Goal: Book appointment/travel/reservation

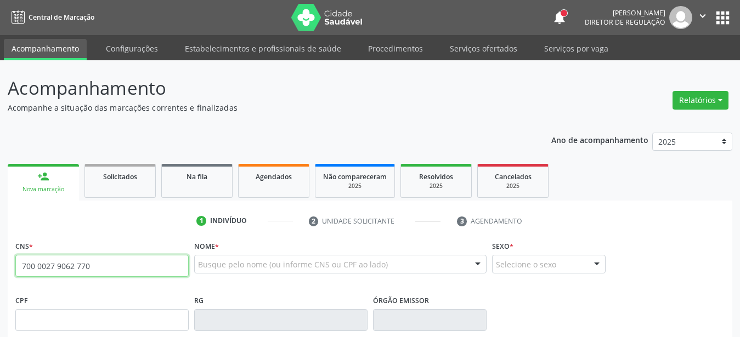
type input "700 0027 9062 7708"
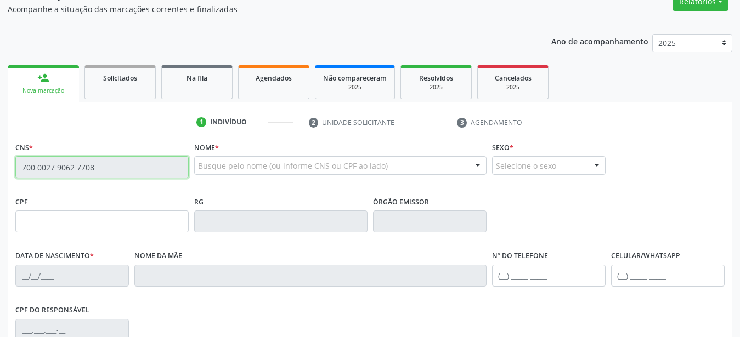
scroll to position [112, 0]
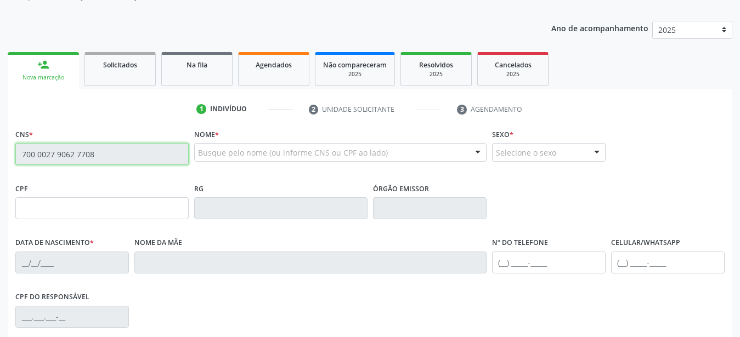
type input "963.519.184-72"
type input "[DATE]"
type input "[PERSON_NAME]"
type input "[PHONE_NUMBER]"
type input "152.669.664-91"
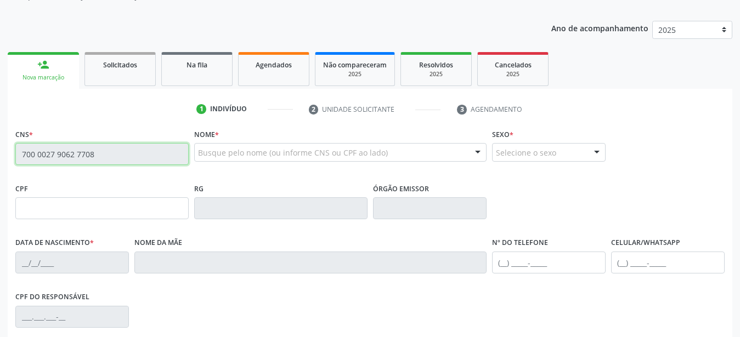
type input "578"
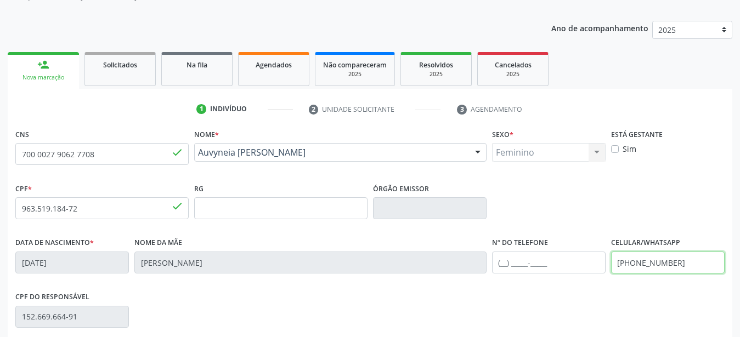
drag, startPoint x: 695, startPoint y: 264, endPoint x: 520, endPoint y: 270, distance: 175.7
click at [611, 270] on input "[PHONE_NUMBER]" at bounding box center [668, 263] width 114 height 22
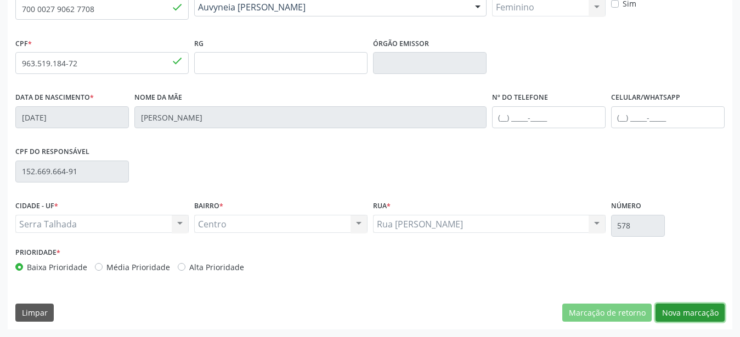
click at [669, 320] on button "Nova marcação" at bounding box center [690, 313] width 69 height 19
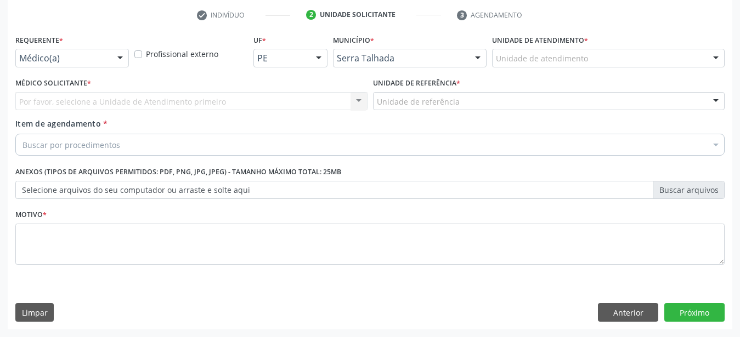
scroll to position [215, 0]
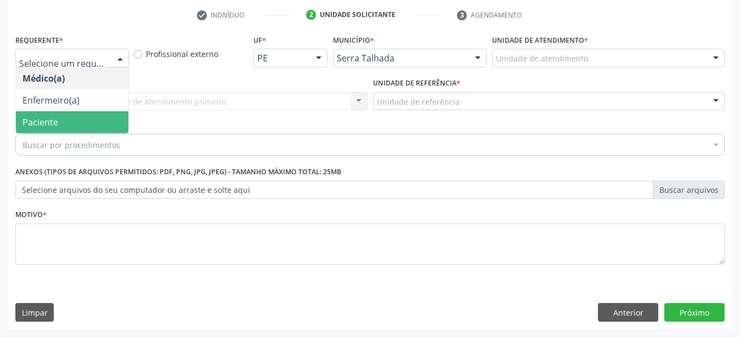
click at [84, 112] on span "Paciente" at bounding box center [72, 122] width 112 height 22
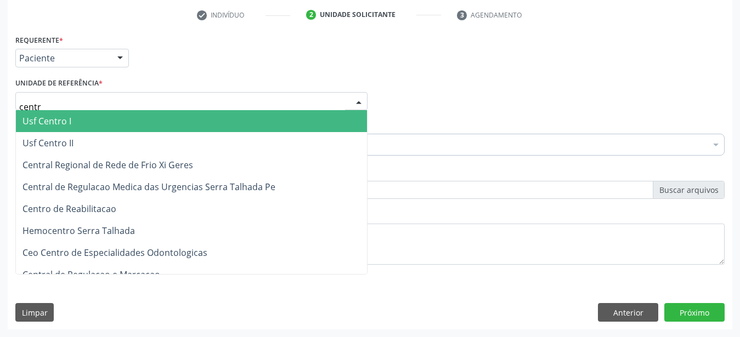
type input "centro"
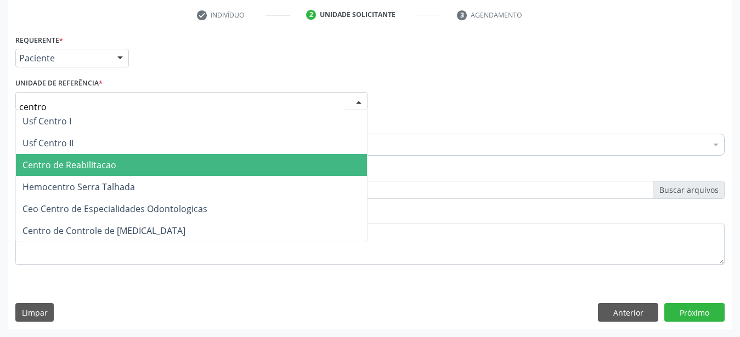
click at [81, 159] on span "Centro de Reabilitacao" at bounding box center [69, 165] width 94 height 12
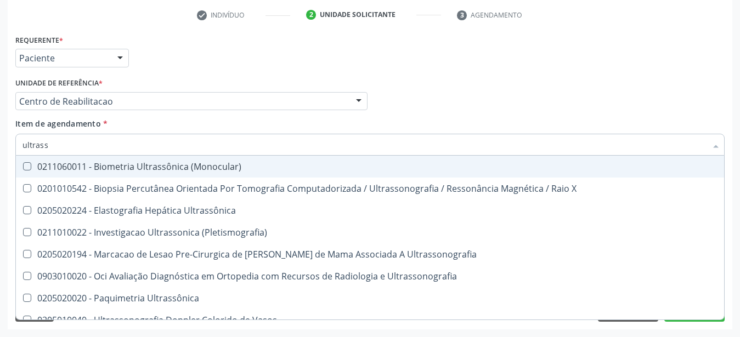
type input "ultrasso"
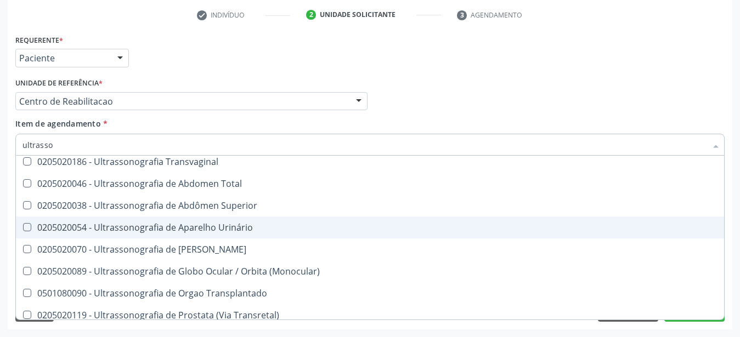
scroll to position [174, 0]
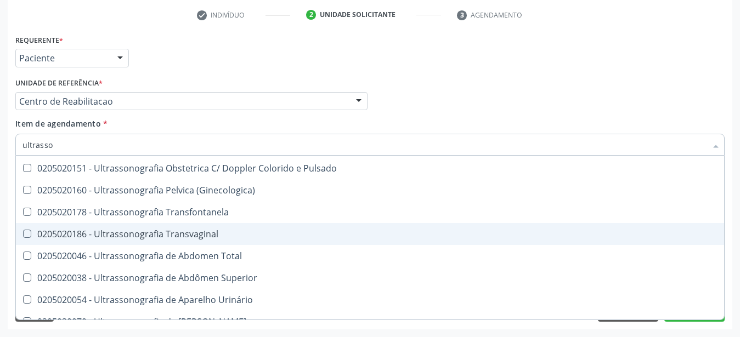
click at [227, 223] on span "0205020186 - Ultrassonografia Transvaginal" at bounding box center [370, 234] width 708 height 22
checkbox Transvaginal "true"
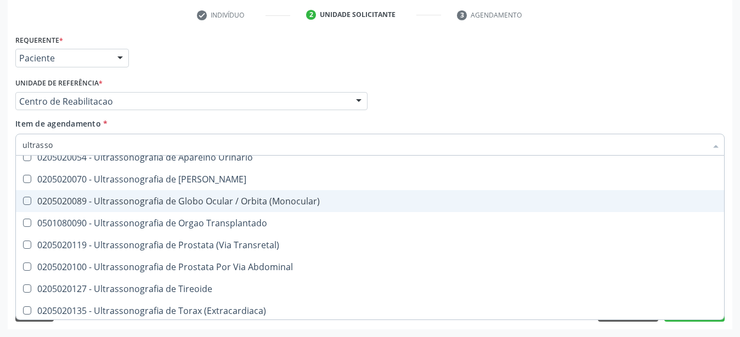
scroll to position [319, 0]
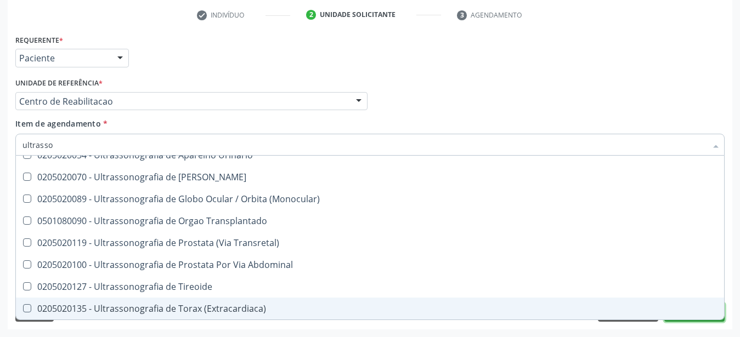
click at [710, 313] on button "Próximo" at bounding box center [694, 312] width 60 height 19
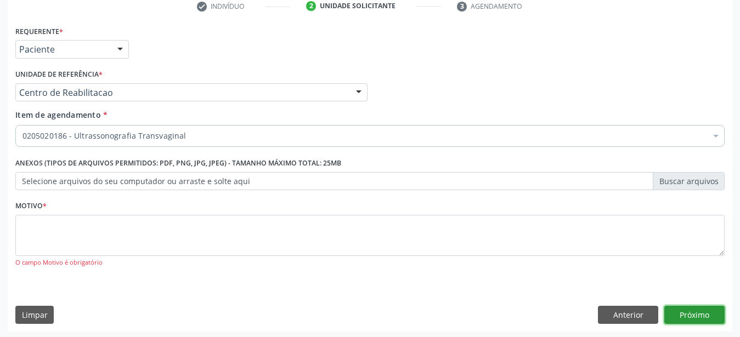
scroll to position [0, 0]
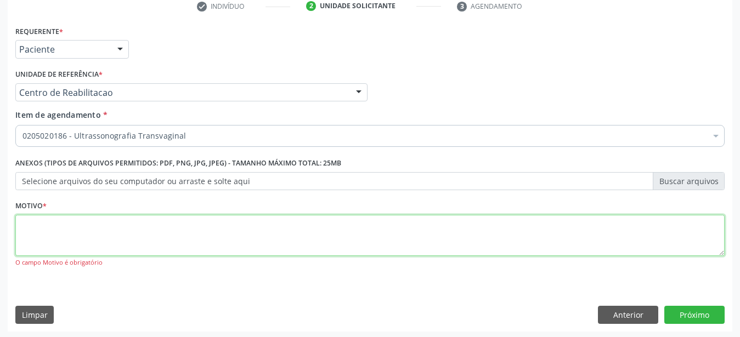
click at [104, 242] on textarea at bounding box center [369, 236] width 709 height 42
type textarea "...."
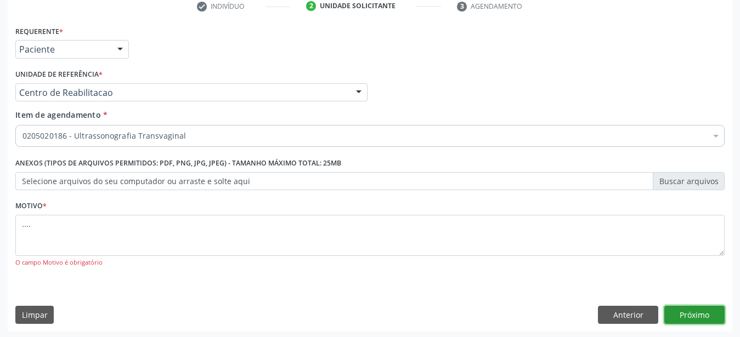
click at [684, 325] on button "Próximo" at bounding box center [694, 315] width 60 height 19
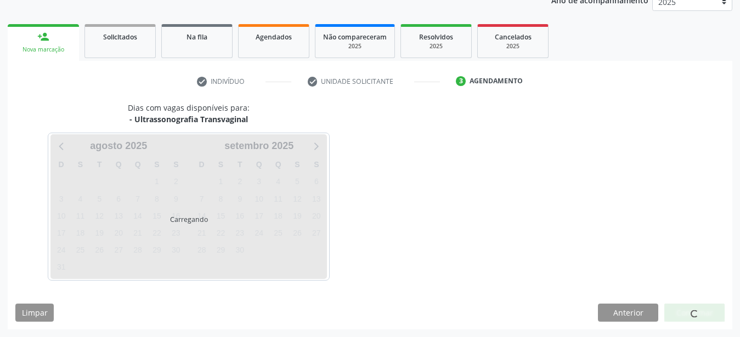
scroll to position [140, 0]
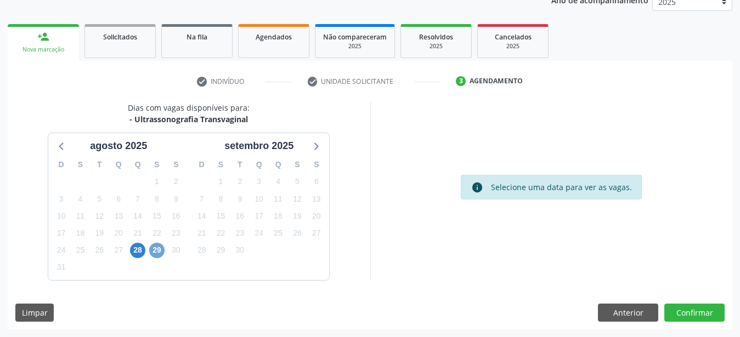
click at [162, 251] on span "29" at bounding box center [156, 250] width 15 height 15
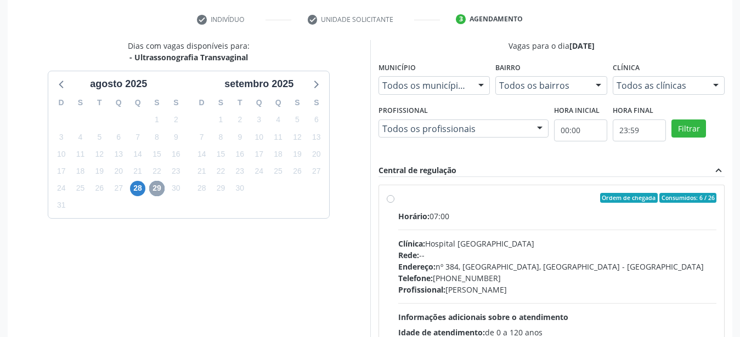
scroll to position [252, 0]
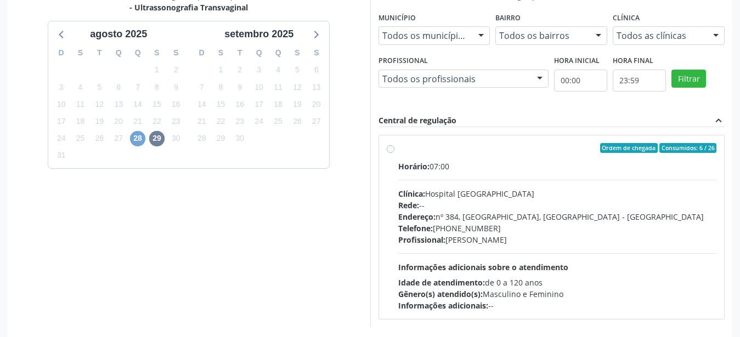
click at [133, 142] on span "28" at bounding box center [137, 138] width 15 height 15
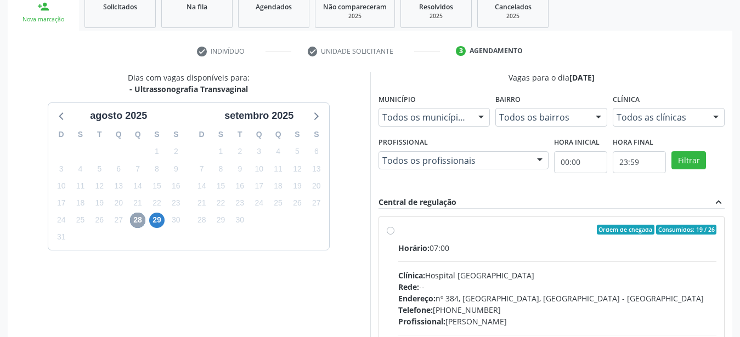
scroll to position [196, 0]
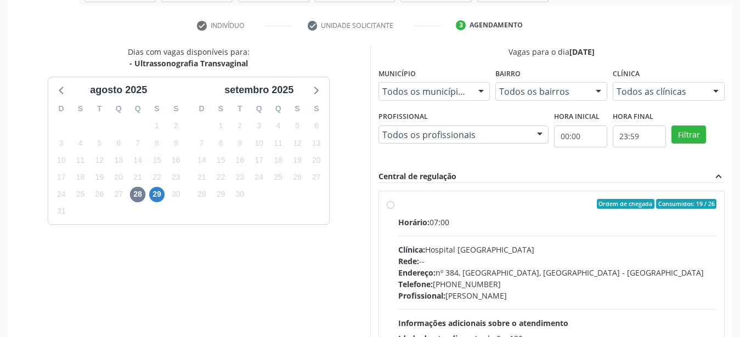
click at [398, 203] on label "Ordem de chegada Consumidos: 19 / 26 Horário: 07:00 Clínica: Hospital [GEOGRAPH…" at bounding box center [557, 283] width 319 height 168
click at [391, 203] on input "Ordem de chegada Consumidos: 19 / 26 Horário: 07:00 Clínica: Hospital [GEOGRAPH…" at bounding box center [391, 204] width 8 height 10
radio input "true"
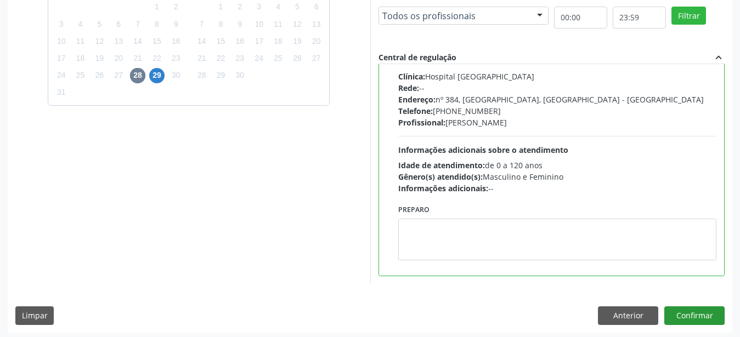
scroll to position [318, 0]
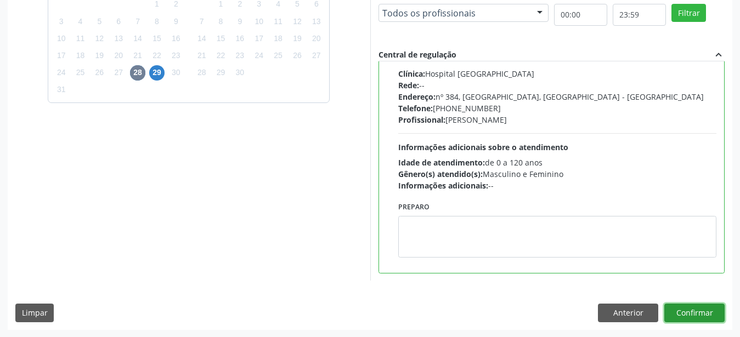
click at [705, 312] on button "Confirmar" at bounding box center [694, 313] width 60 height 19
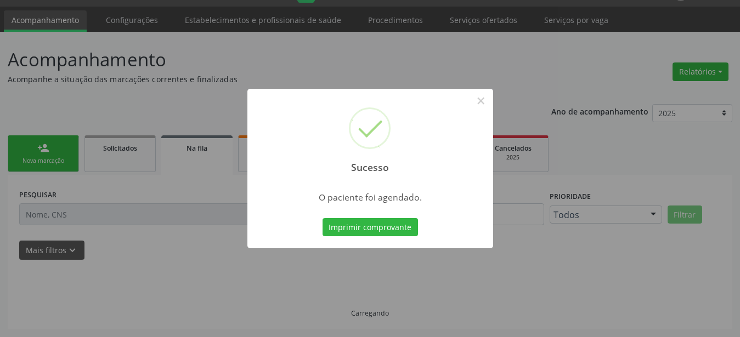
scroll to position [28, 0]
click at [369, 225] on button "Imprimir comprovante" at bounding box center [370, 227] width 95 height 19
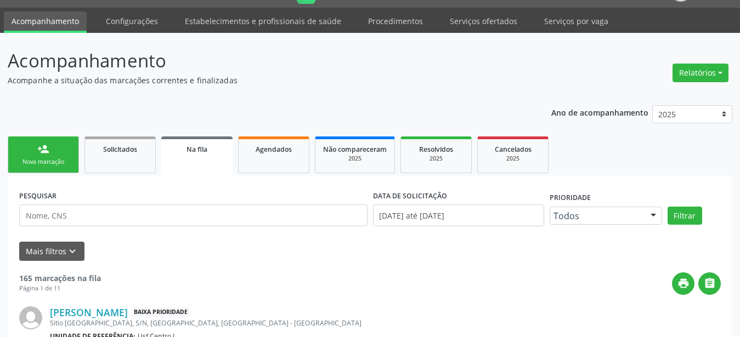
scroll to position [0, 0]
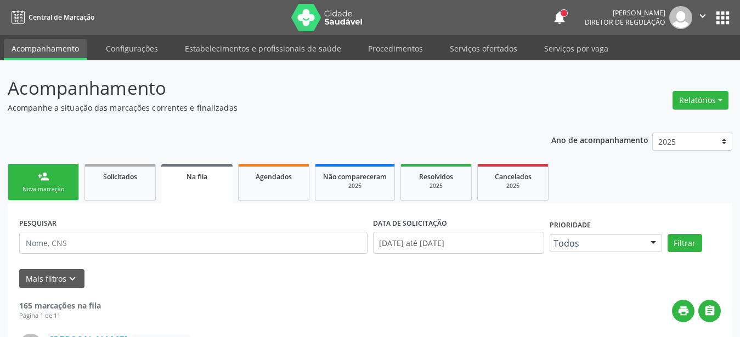
click at [729, 15] on button "apps" at bounding box center [722, 17] width 19 height 19
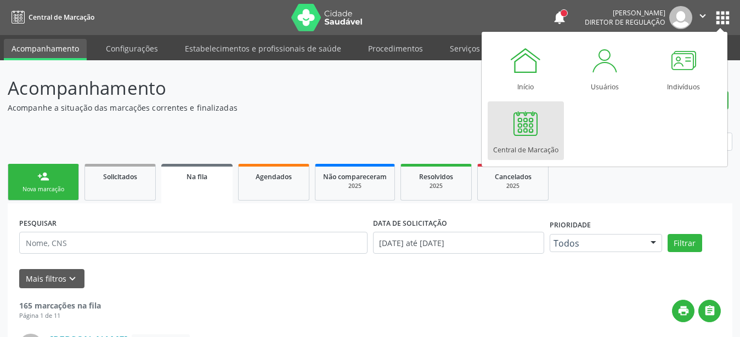
click at [539, 136] on div at bounding box center [525, 123] width 33 height 33
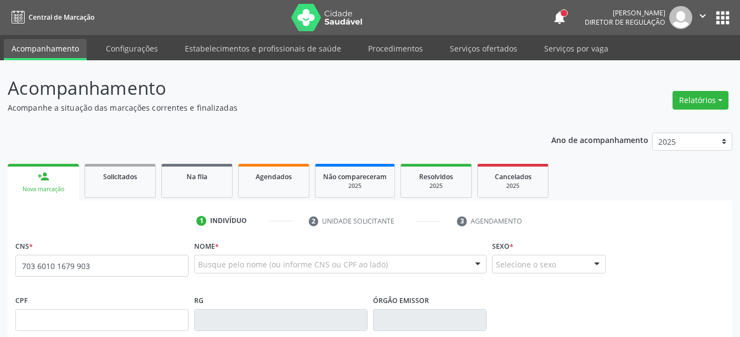
type input "703 6010 1679 9032"
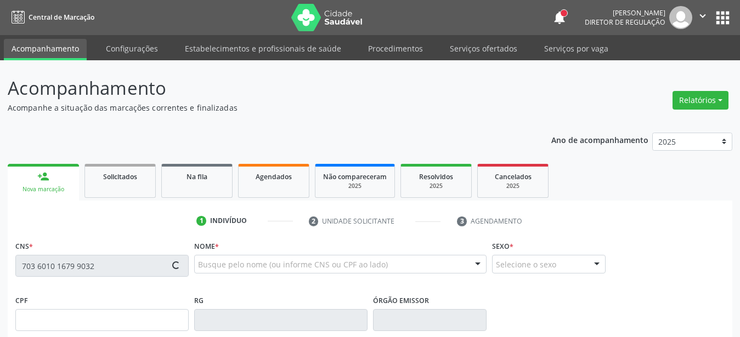
scroll to position [112, 0]
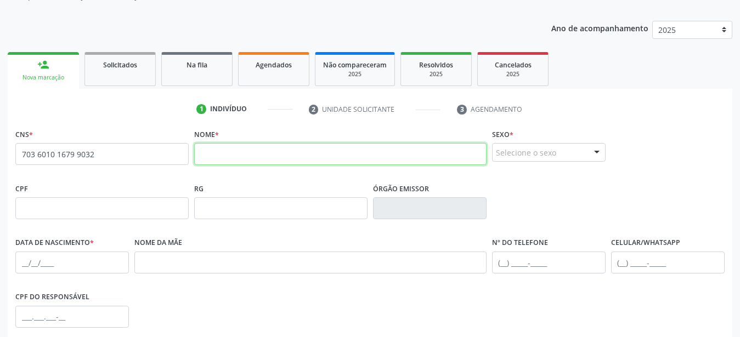
paste input "Izabel Mikeline Rodrigues de Sousa"
type input "Izabel Mikeline Rodrigues de Sousa"
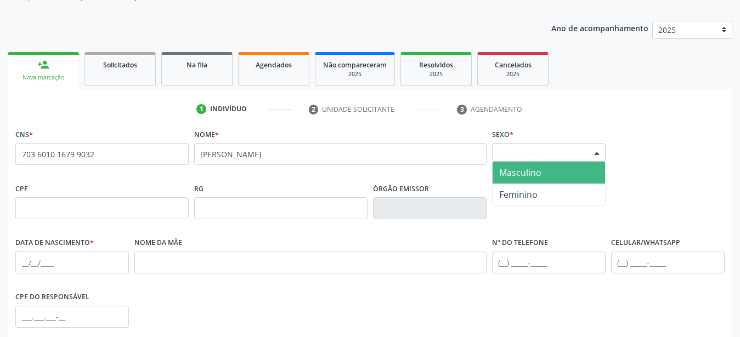
click at [524, 156] on div "Selecione o sexo" at bounding box center [549, 152] width 114 height 19
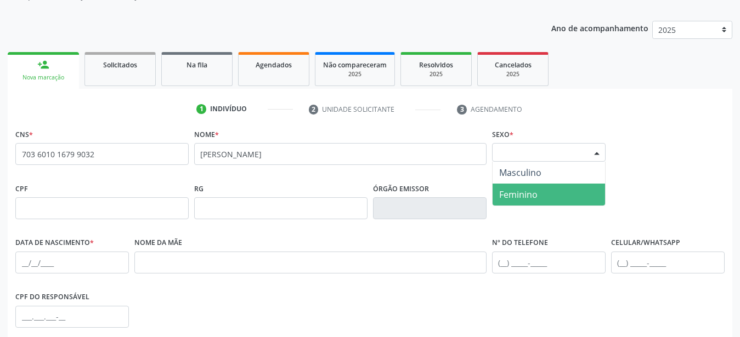
drag, startPoint x: 526, startPoint y: 195, endPoint x: 428, endPoint y: 214, distance: 99.4
click at [526, 196] on span "Feminino" at bounding box center [518, 195] width 38 height 12
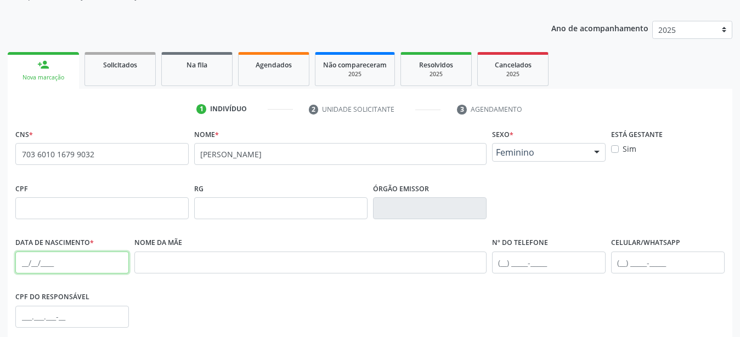
click at [21, 267] on input "text" at bounding box center [72, 263] width 114 height 22
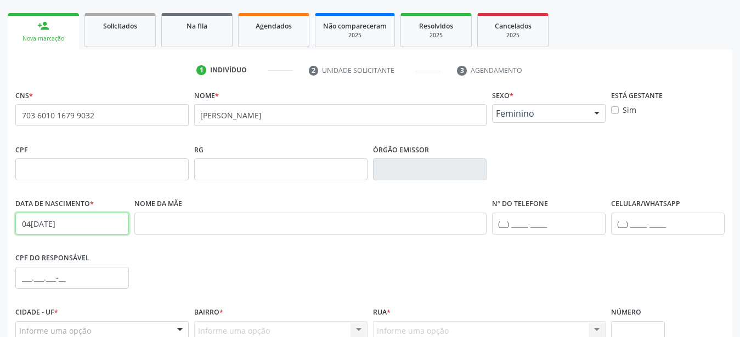
scroll to position [224, 0]
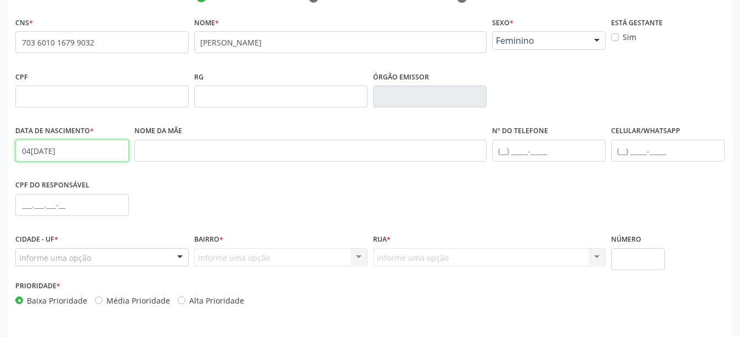
type input "04/04/2001"
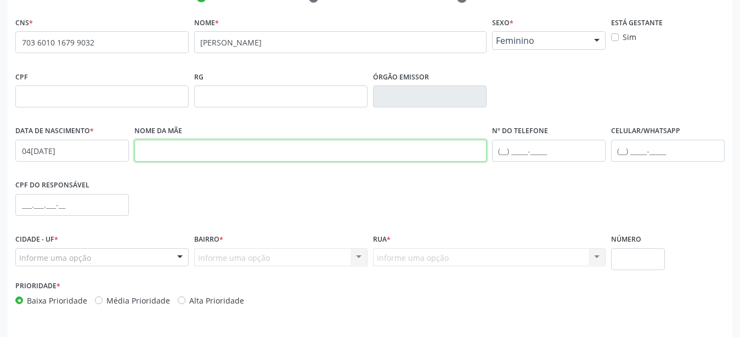
click at [200, 160] on input "text" at bounding box center [310, 151] width 352 height 22
paste input "Amanda Mikeline Rodtigues de Barros"
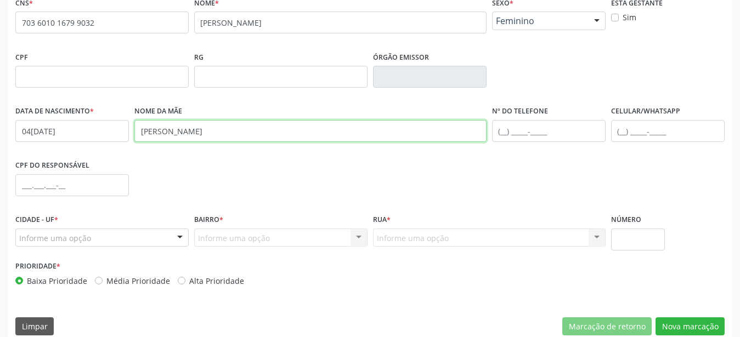
scroll to position [257, 0]
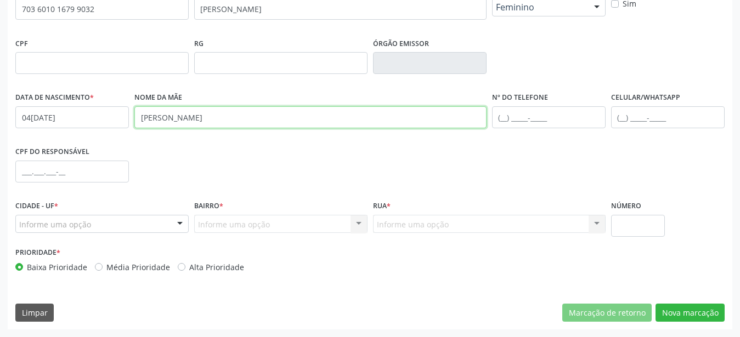
type input "Amanda Mikeline Rodtigues de Barros"
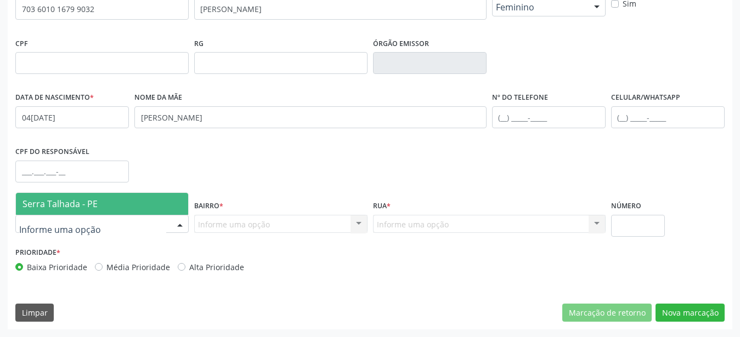
click at [108, 205] on span "Serra Talhada - PE" at bounding box center [102, 204] width 172 height 22
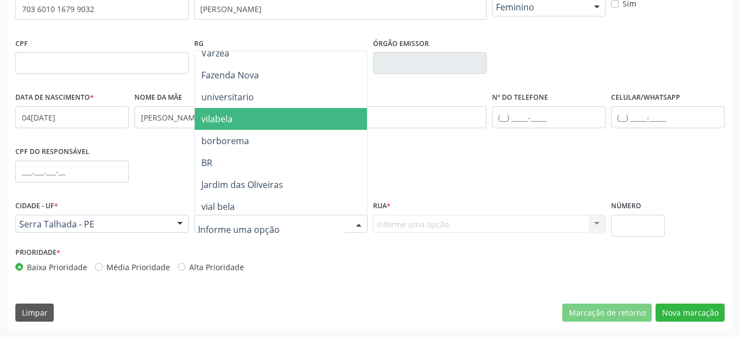
scroll to position [494, 0]
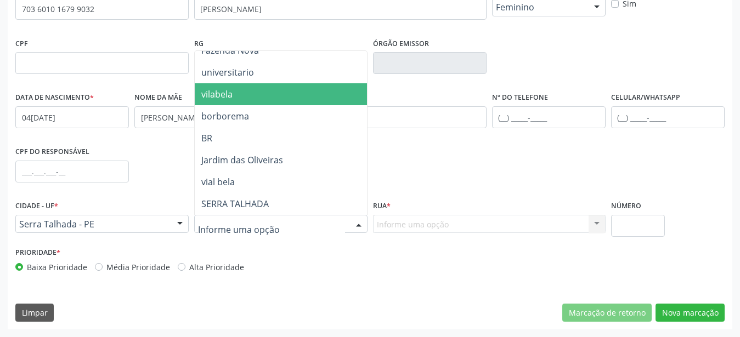
click at [259, 97] on span "vilabela" at bounding box center [283, 94] width 176 height 22
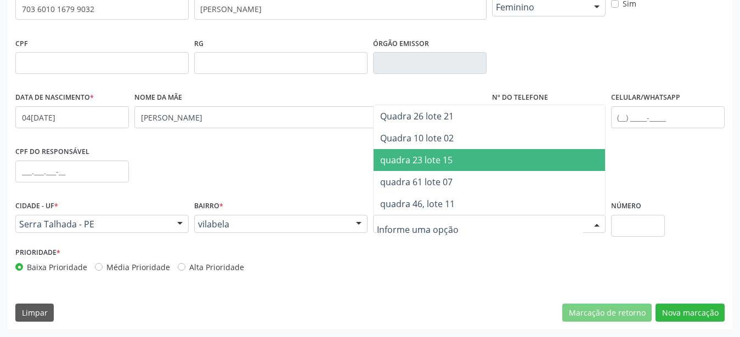
click at [449, 163] on span "quadra 23 lote 15" at bounding box center [416, 160] width 72 height 12
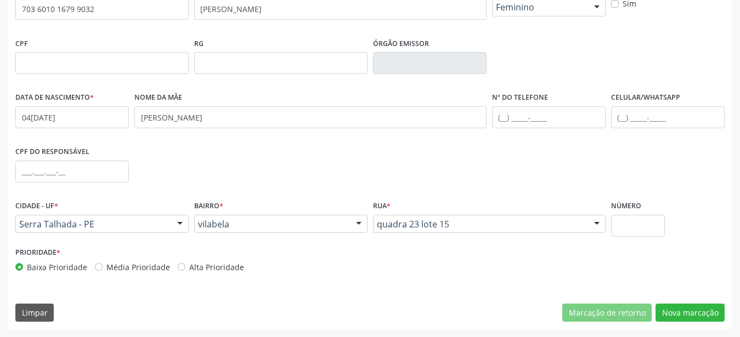
click at [610, 222] on div "Número" at bounding box center [638, 221] width 60 height 47
click at [617, 228] on input "text" at bounding box center [638, 226] width 54 height 22
type input "00"
click at [715, 309] on button "Nova marcação" at bounding box center [690, 313] width 69 height 19
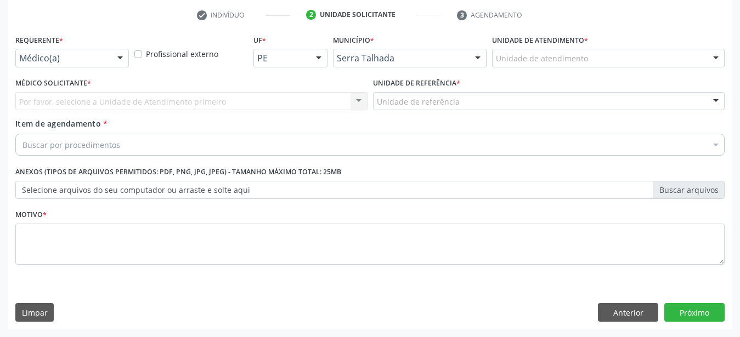
click at [93, 38] on div "Requerente * Médico(a) Médico(a) Enfermeiro(a) Paciente Nenhum resultado encont…" at bounding box center [72, 49] width 114 height 35
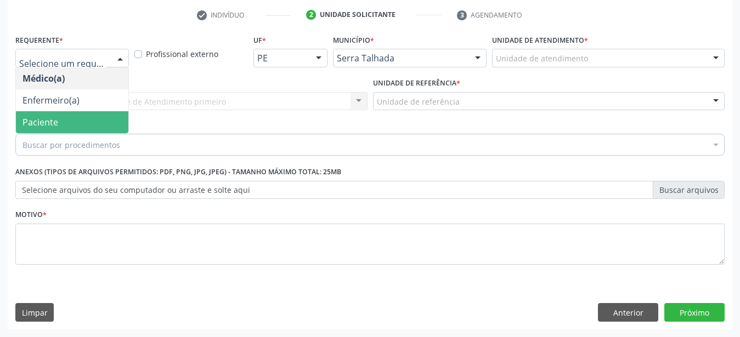
click at [97, 111] on span "Paciente" at bounding box center [72, 122] width 112 height 22
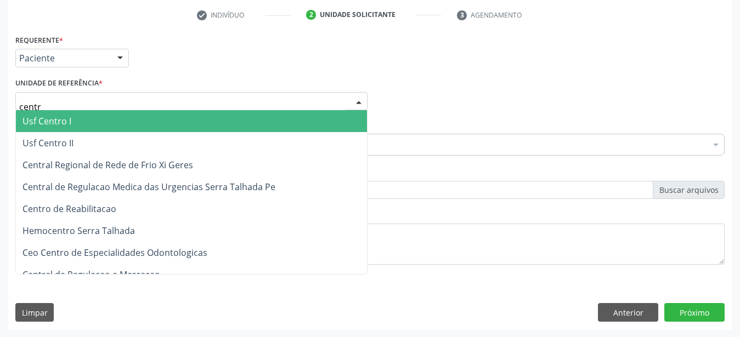
type input "centro"
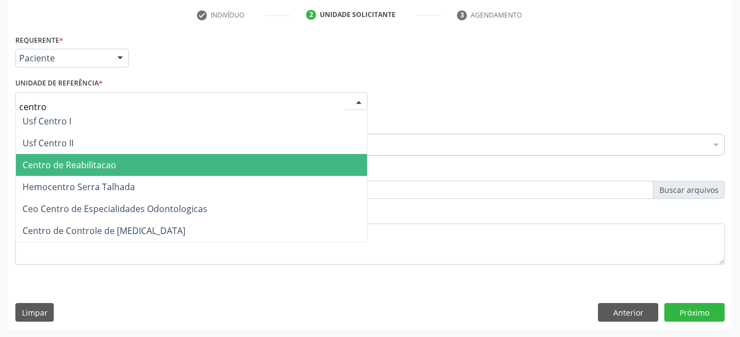
click at [77, 159] on span "Centro de Reabilitacao" at bounding box center [69, 165] width 94 height 12
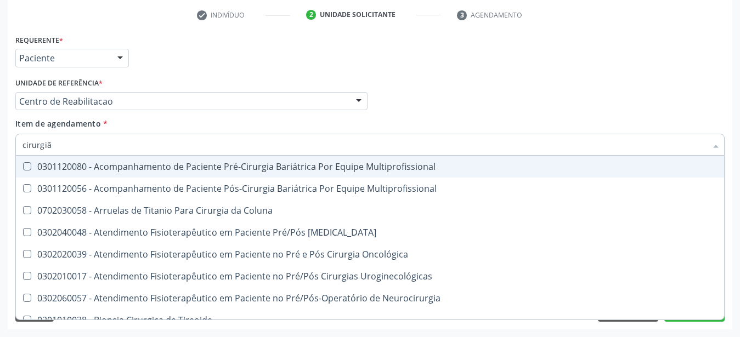
type input "cirurgião"
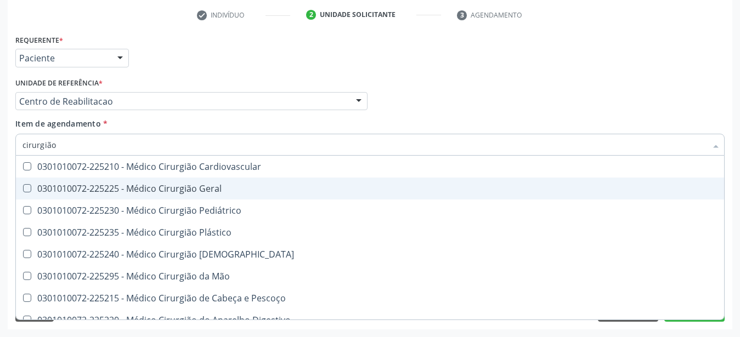
click at [83, 184] on div "0301010072-225225 - Médico Cirurgião Geral" at bounding box center [369, 188] width 695 height 9
checkbox Geral "true"
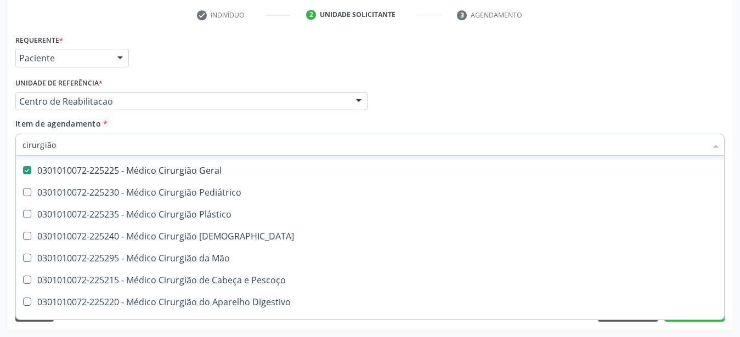
scroll to position [33, 0]
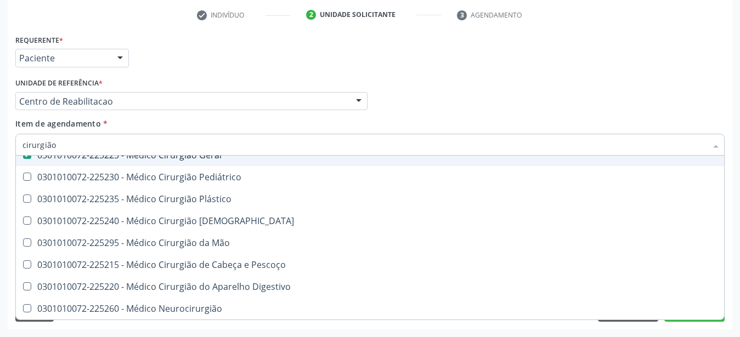
click at [656, 93] on div "Médico Solicitante Por favor, selecione a Unidade de Atendimento primeiro Nenhu…" at bounding box center [370, 96] width 715 height 43
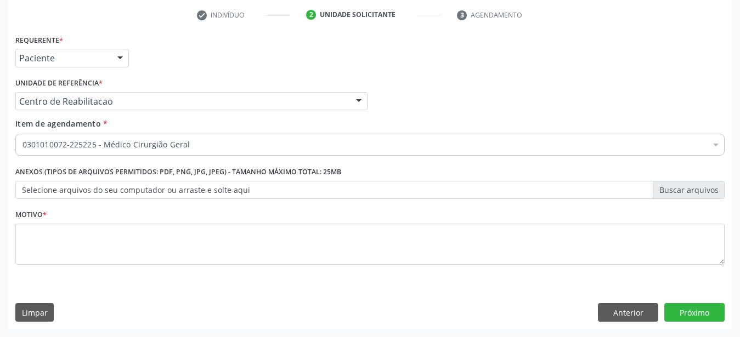
scroll to position [0, 0]
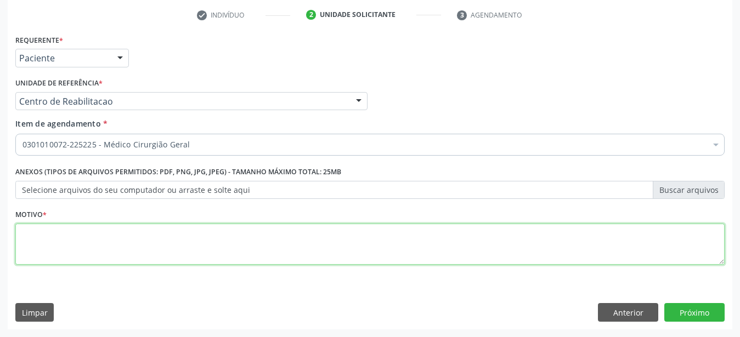
click at [178, 239] on textarea at bounding box center [369, 245] width 709 height 42
type textarea "..."
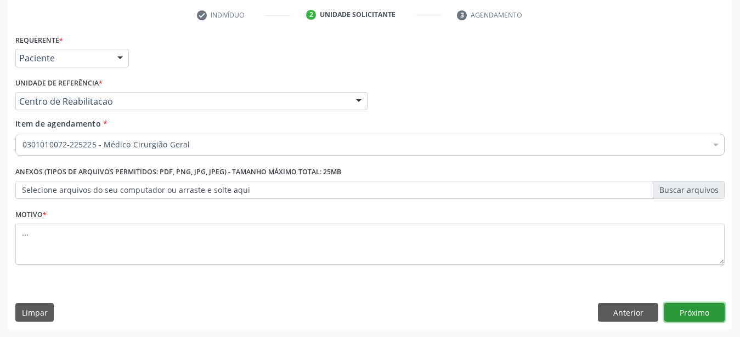
drag, startPoint x: 693, startPoint y: 306, endPoint x: 190, endPoint y: 164, distance: 523.3
click at [693, 306] on button "Próximo" at bounding box center [694, 312] width 60 height 19
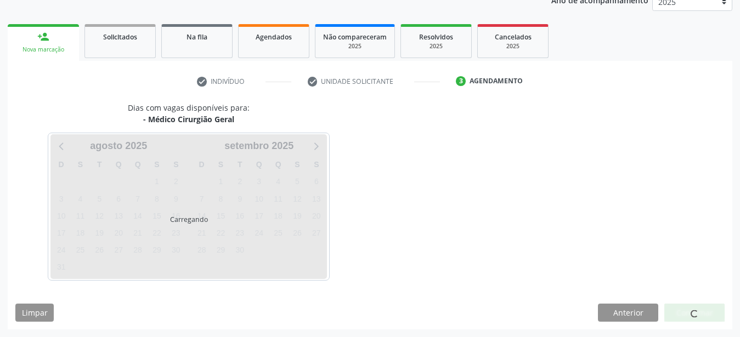
scroll to position [140, 0]
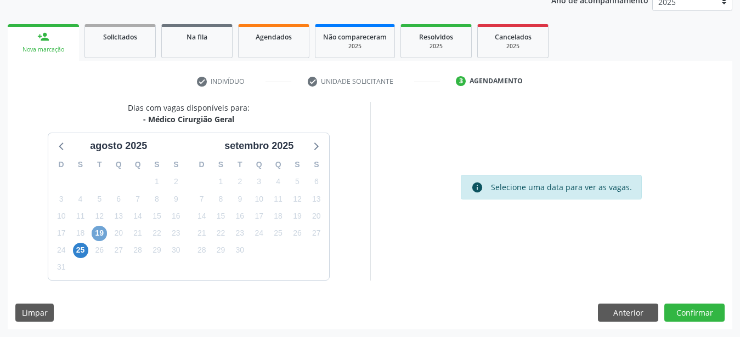
click at [101, 233] on span "19" at bounding box center [99, 233] width 15 height 15
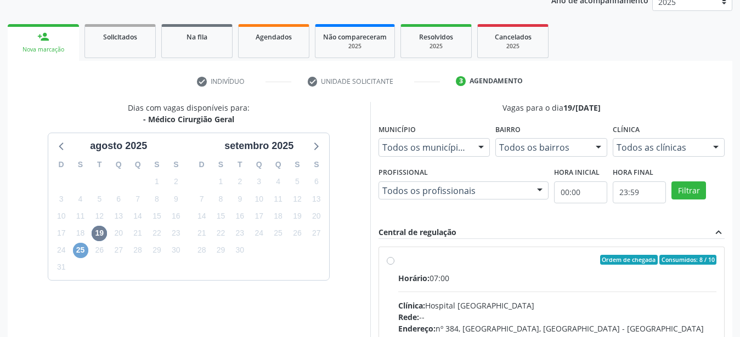
click at [80, 244] on span "25" at bounding box center [80, 250] width 15 height 15
click at [91, 236] on div "19" at bounding box center [99, 233] width 19 height 17
click at [95, 232] on span "19" at bounding box center [99, 233] width 15 height 15
click at [398, 262] on label "Ordem de chegada Consumidos: 8 / 10 Horário: 07:00 Clínica: Hospital Sao Franci…" at bounding box center [557, 339] width 319 height 168
click at [390, 262] on input "Ordem de chegada Consumidos: 8 / 10 Horário: 07:00 Clínica: Hospital Sao Franci…" at bounding box center [391, 260] width 8 height 10
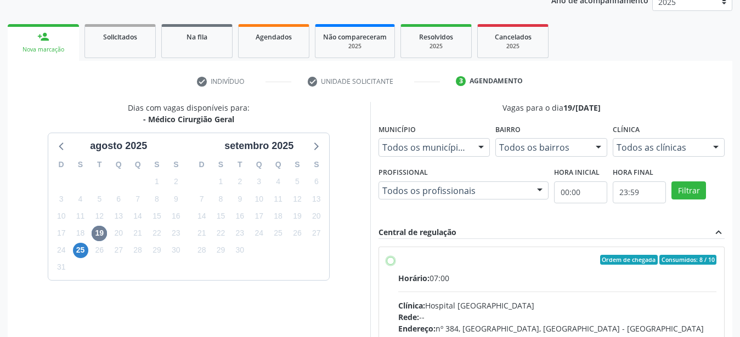
radio input "true"
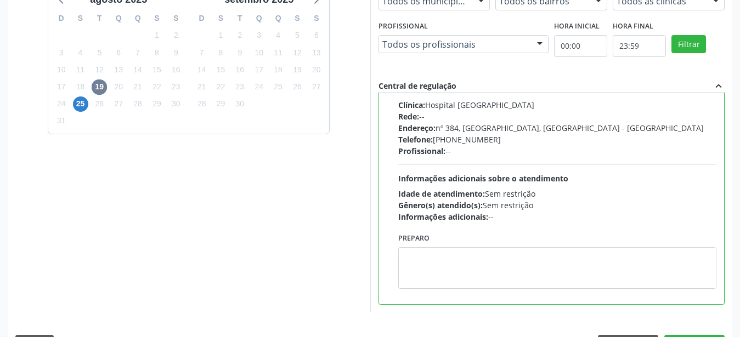
scroll to position [308, 0]
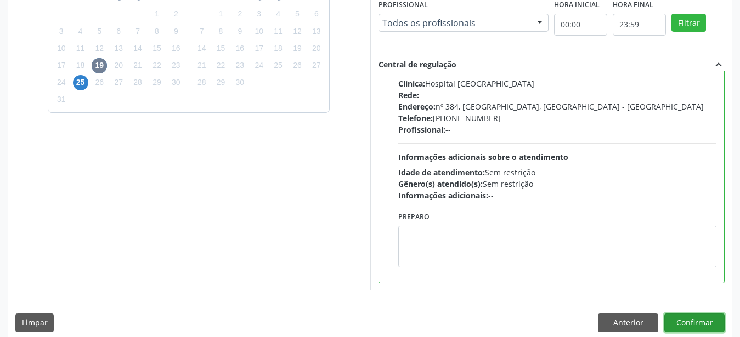
click at [697, 331] on button "Confirmar" at bounding box center [694, 323] width 60 height 19
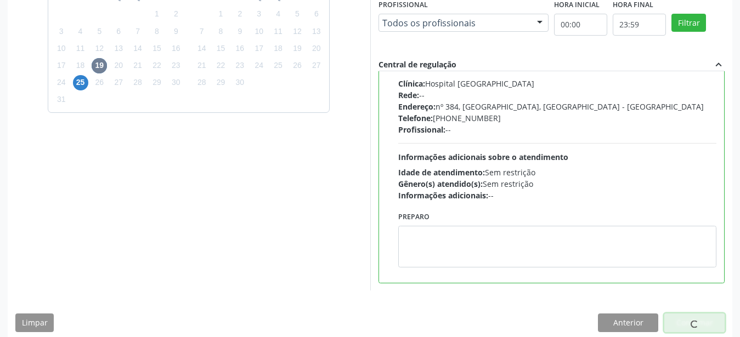
scroll to position [28, 0]
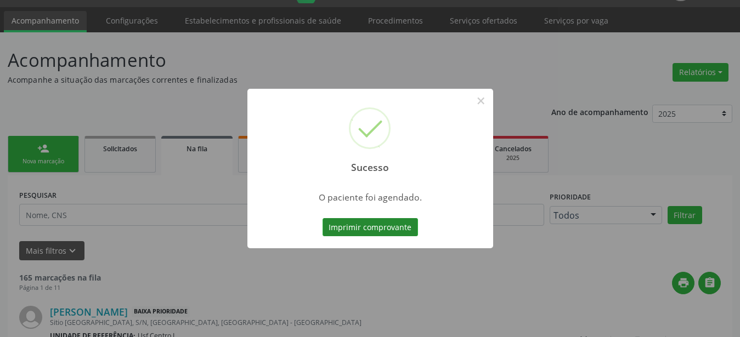
click at [341, 233] on button "Imprimir comprovante" at bounding box center [370, 227] width 95 height 19
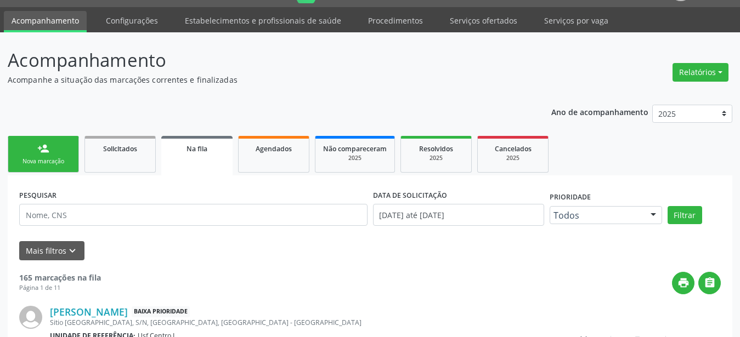
scroll to position [27, 0]
